Goal: Use online tool/utility: Utilize a website feature to perform a specific function

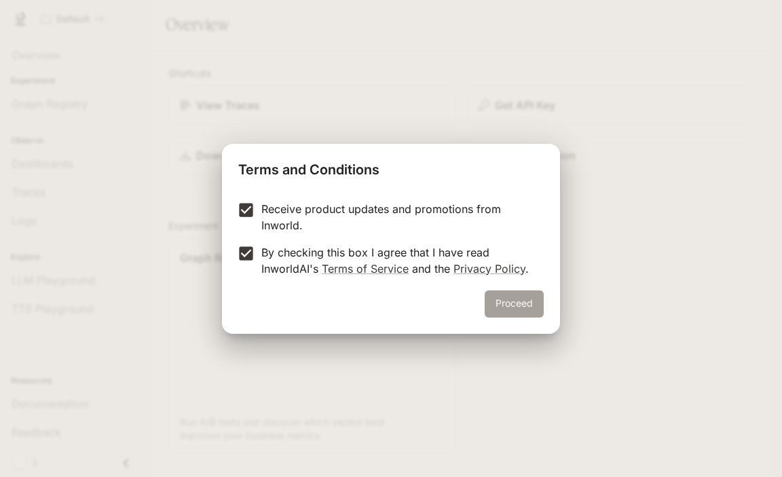
click at [501, 296] on button "Proceed" at bounding box center [513, 303] width 59 height 27
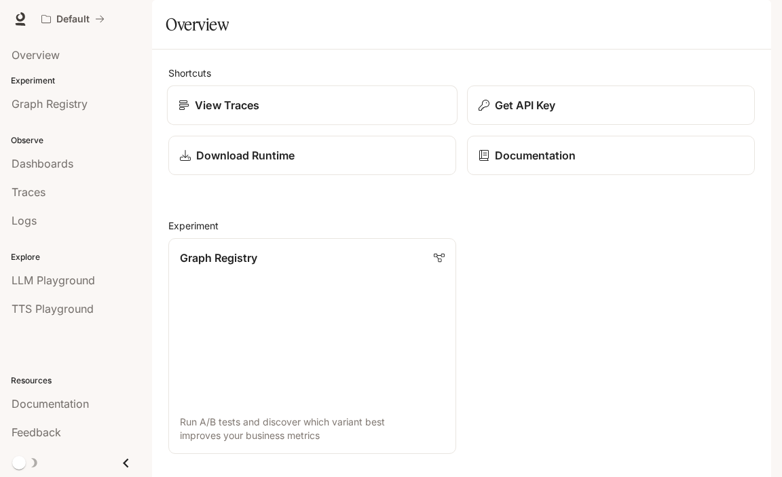
click at [212, 113] on p "View Traces" at bounding box center [227, 105] width 64 height 16
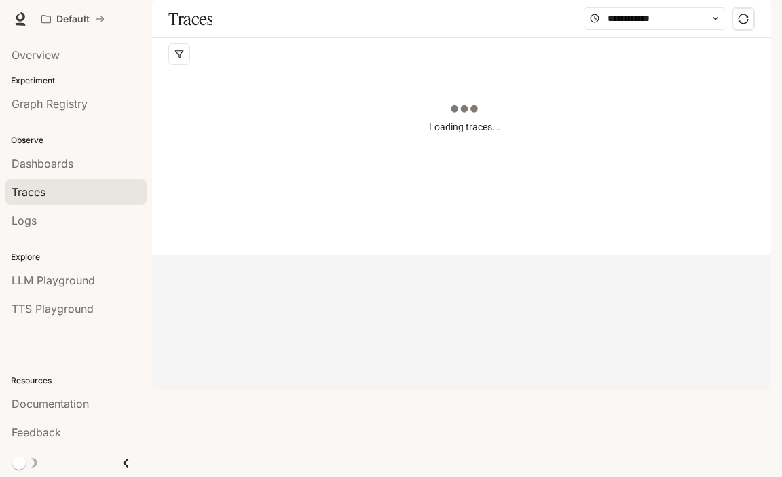
click at [123, 464] on icon "Close drawer" at bounding box center [126, 463] width 18 height 18
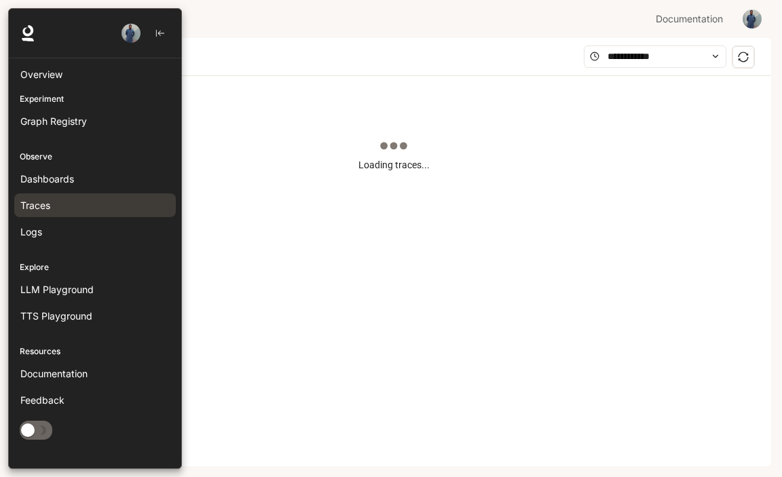
click at [55, 49] on div at bounding box center [95, 34] width 172 height 50
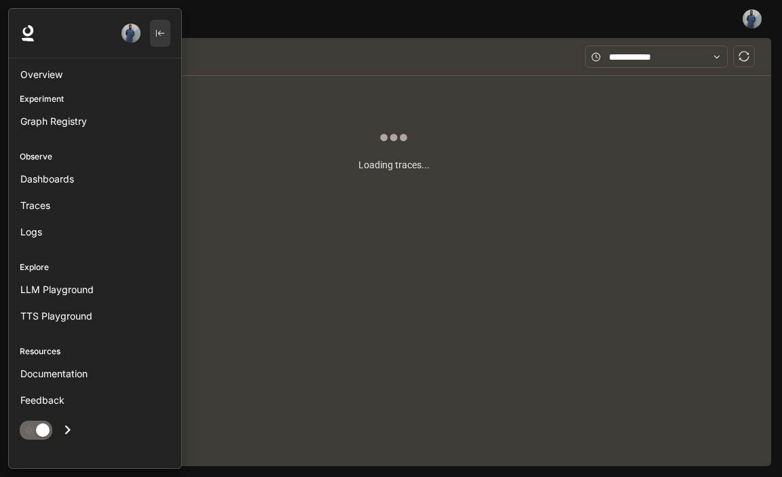
click at [157, 35] on icon "button" at bounding box center [159, 32] width 9 height 9
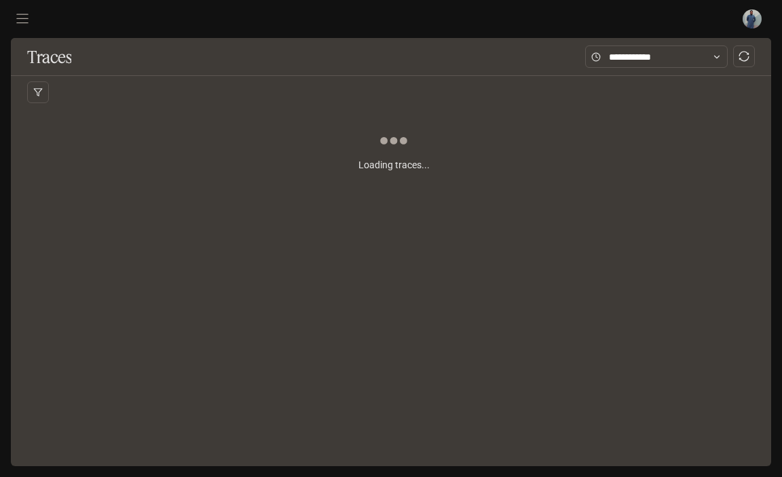
click at [430, 195] on div "Loading traces..." at bounding box center [393, 190] width 733 height 163
click at [609, 59] on input "text" at bounding box center [656, 57] width 95 height 15
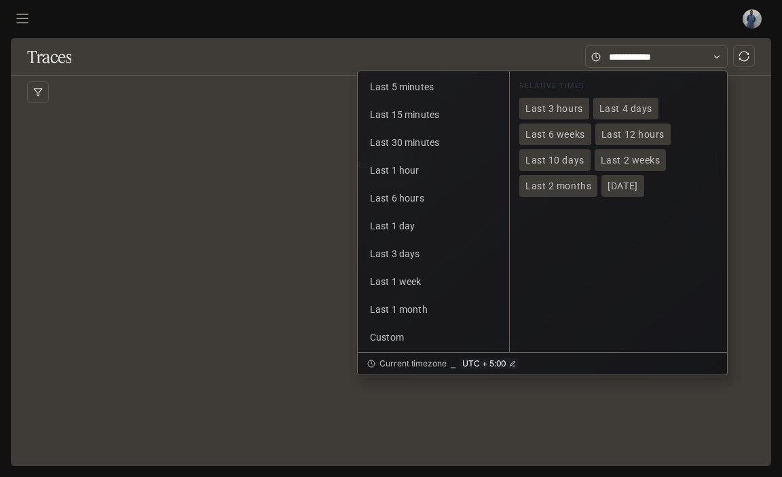
click at [299, 210] on div "Loading traces..." at bounding box center [393, 190] width 733 height 163
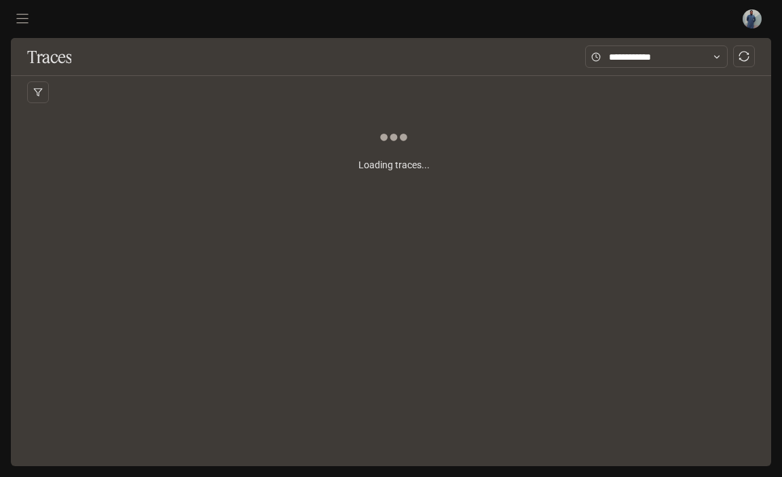
click at [226, 92] on div at bounding box center [393, 92] width 733 height 33
click at [370, 161] on article "Loading traces..." at bounding box center [393, 164] width 71 height 15
click at [315, 177] on div "This query had no results. Edit your query and try again!" at bounding box center [393, 190] width 733 height 163
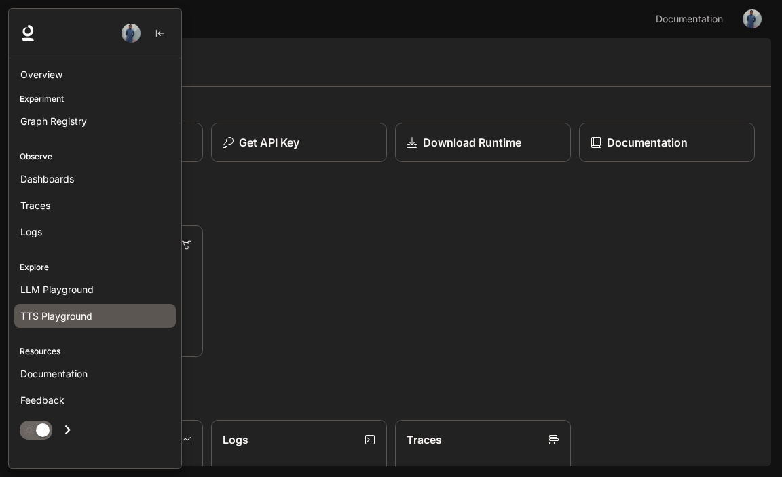
click at [75, 310] on span "TTS Playground" at bounding box center [56, 316] width 72 height 14
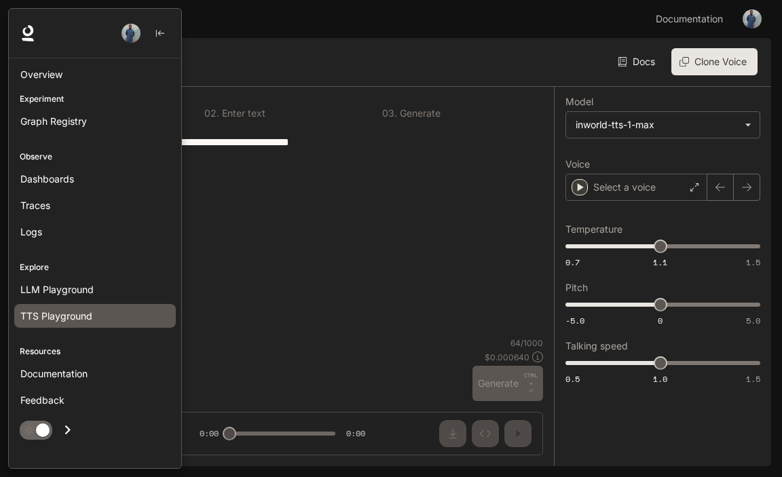
type textarea "**********"
